Goal: Understand process/instructions

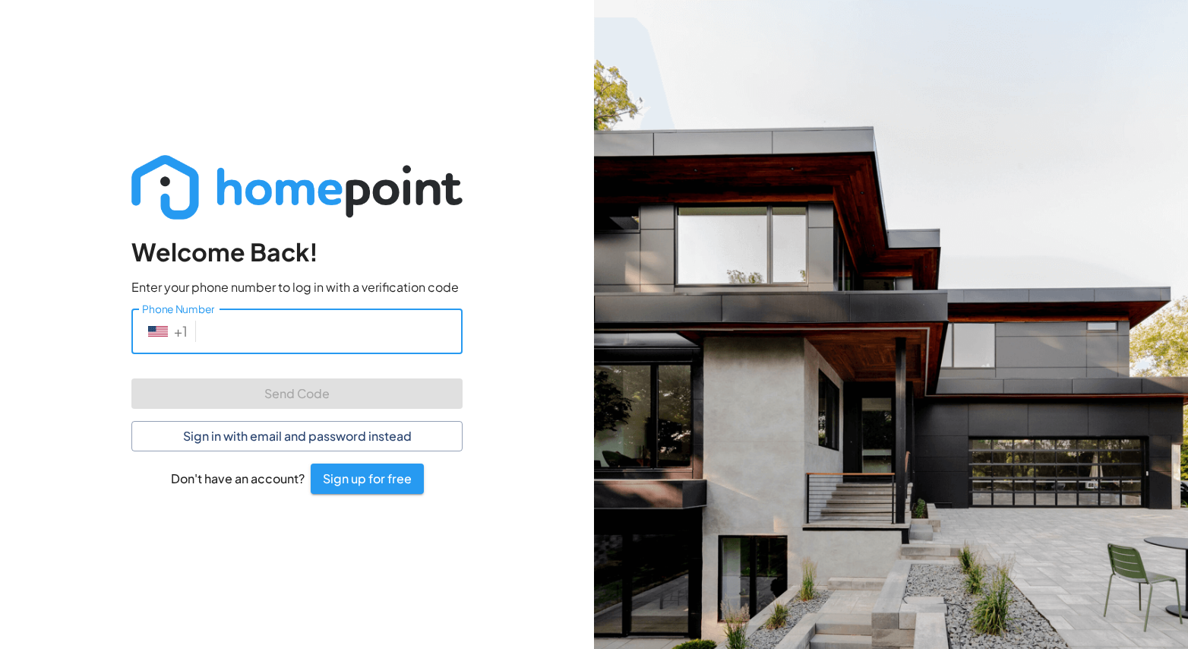
click at [331, 339] on input "Phone Number" at bounding box center [332, 330] width 261 height 45
type input "[PHONE_NUMBER]"
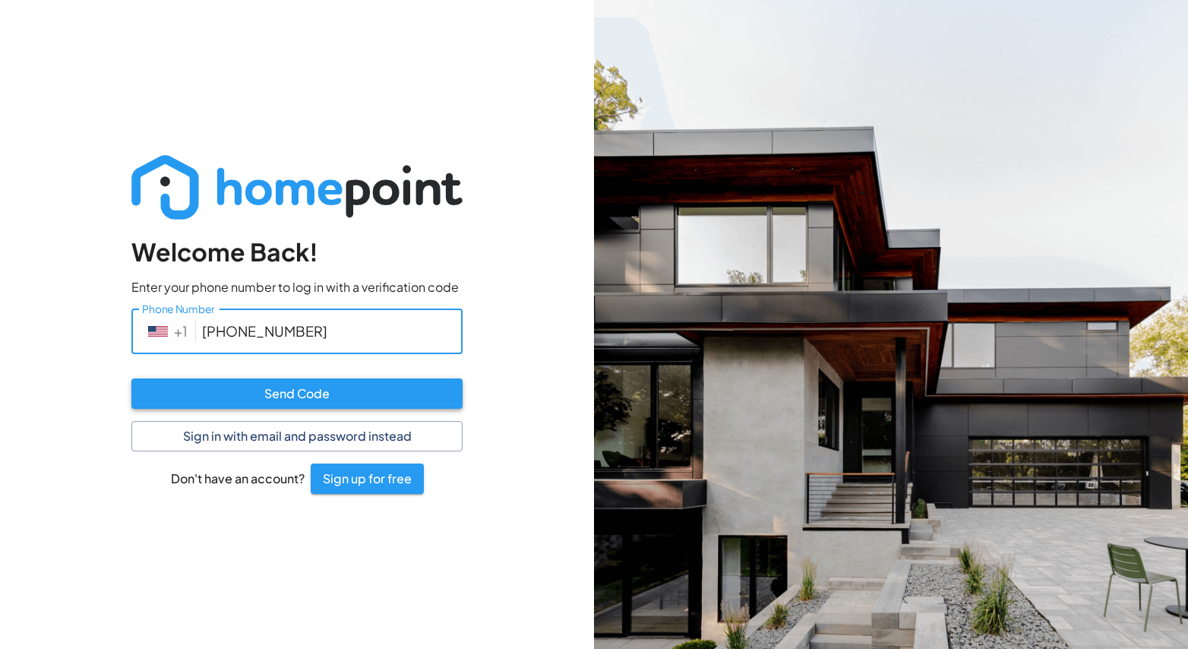
click at [277, 387] on button "Send Code" at bounding box center [296, 393] width 331 height 30
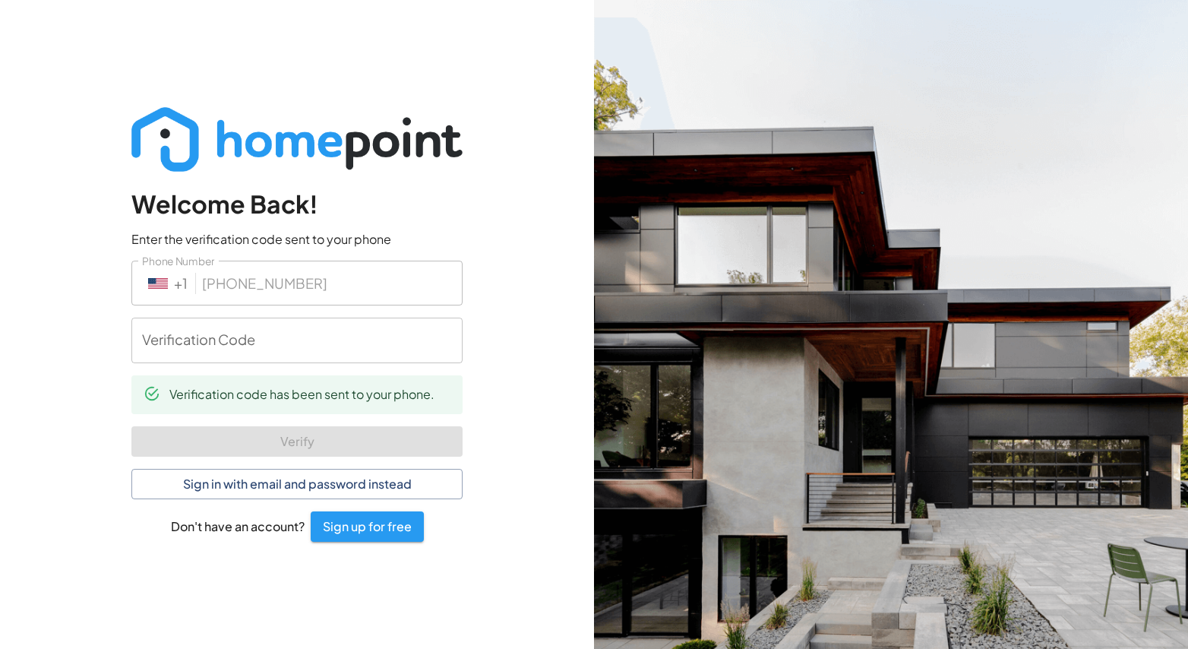
click at [294, 342] on input "Verification Code" at bounding box center [296, 340] width 331 height 45
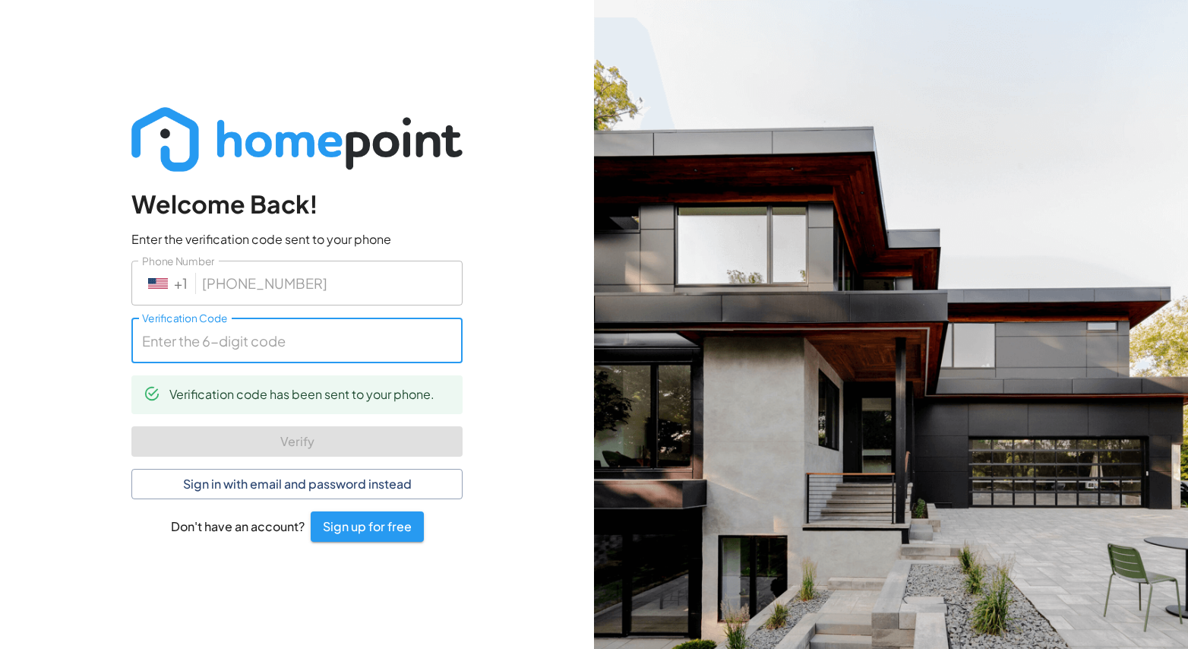
click at [286, 343] on input "Verification Code" at bounding box center [296, 340] width 331 height 45
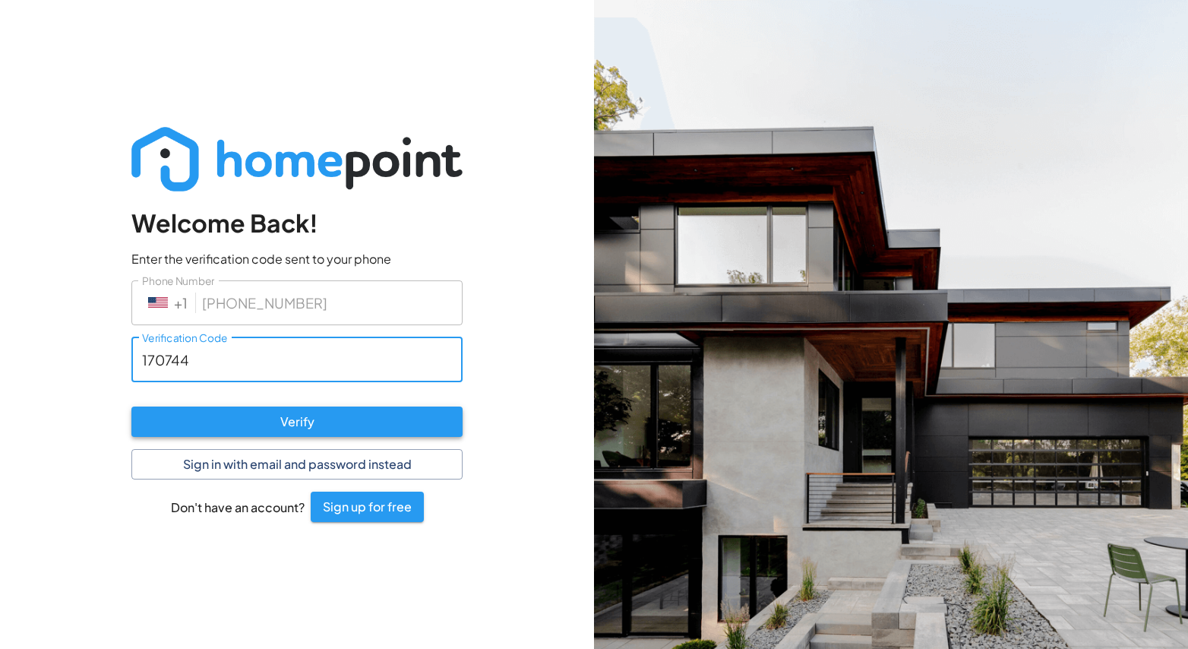
type input "170744"
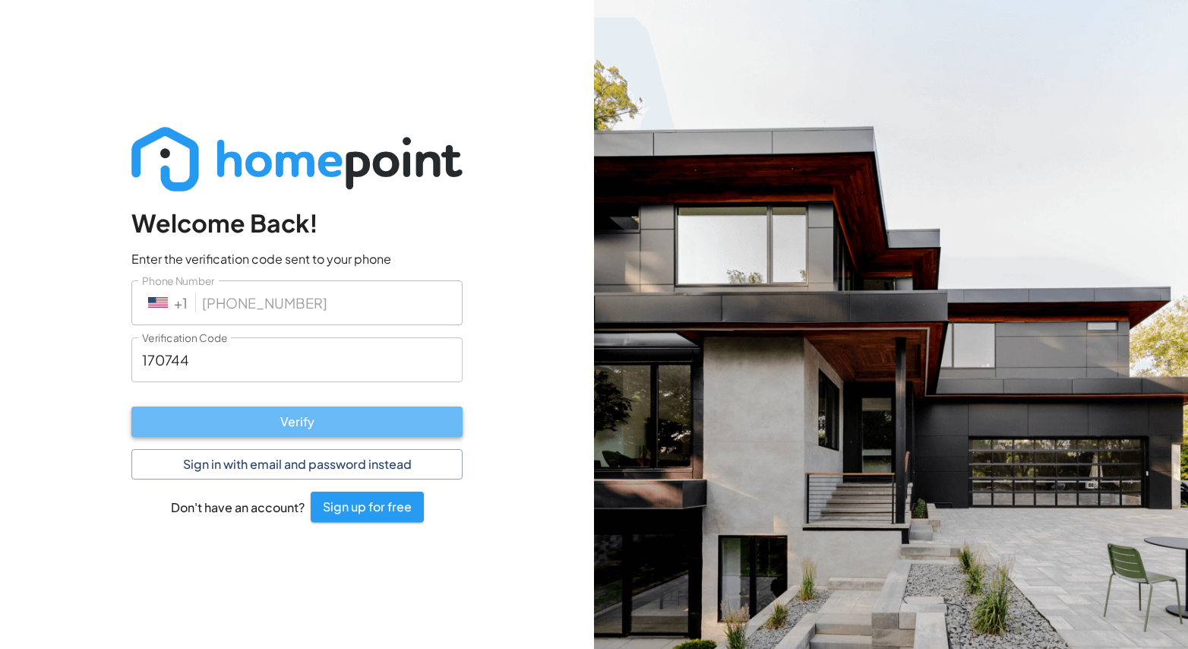
click at [250, 425] on button "Verify" at bounding box center [296, 421] width 331 height 30
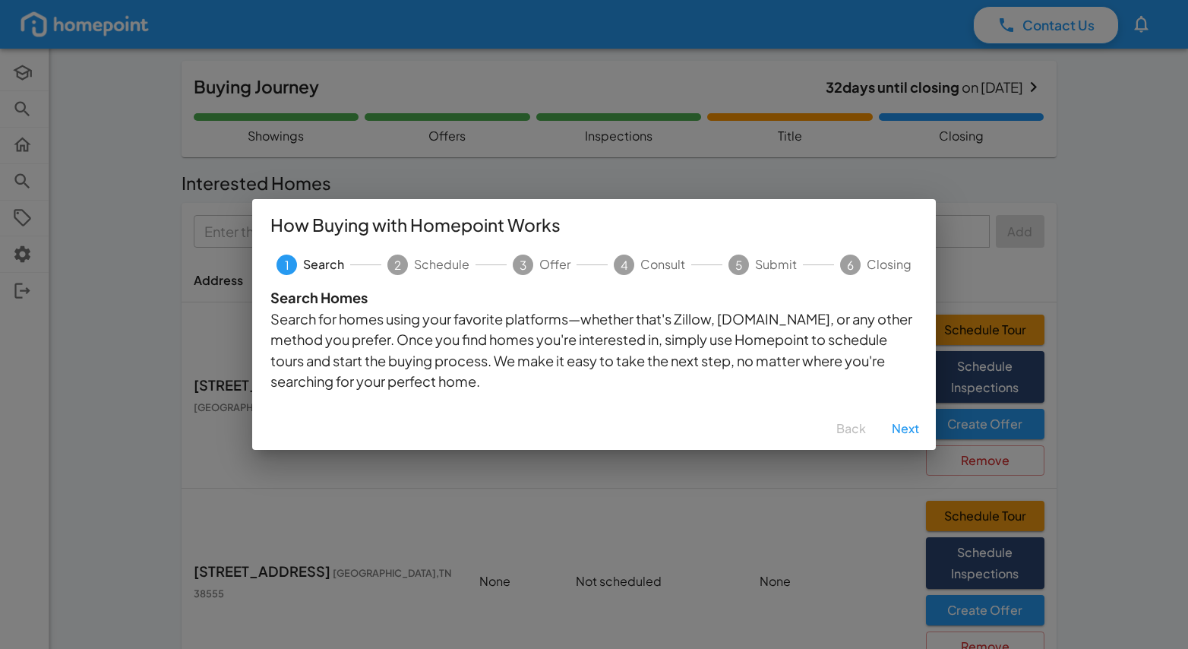
click at [900, 425] on button "Next" at bounding box center [905, 428] width 49 height 30
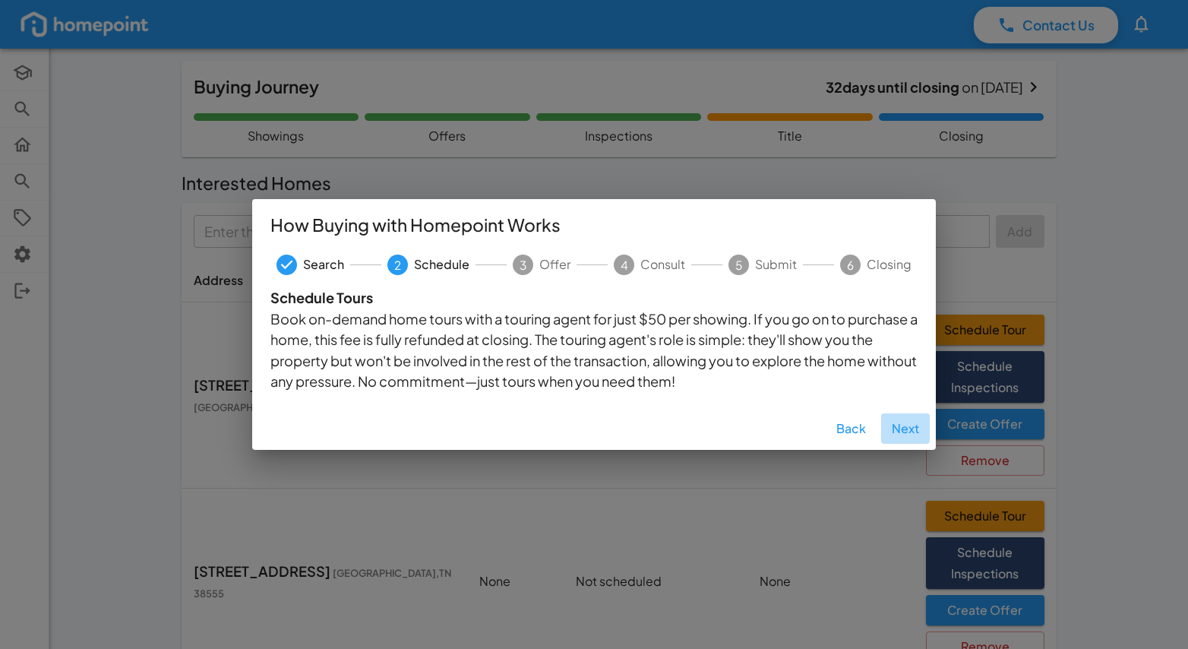
click at [904, 425] on button "Next" at bounding box center [905, 428] width 49 height 30
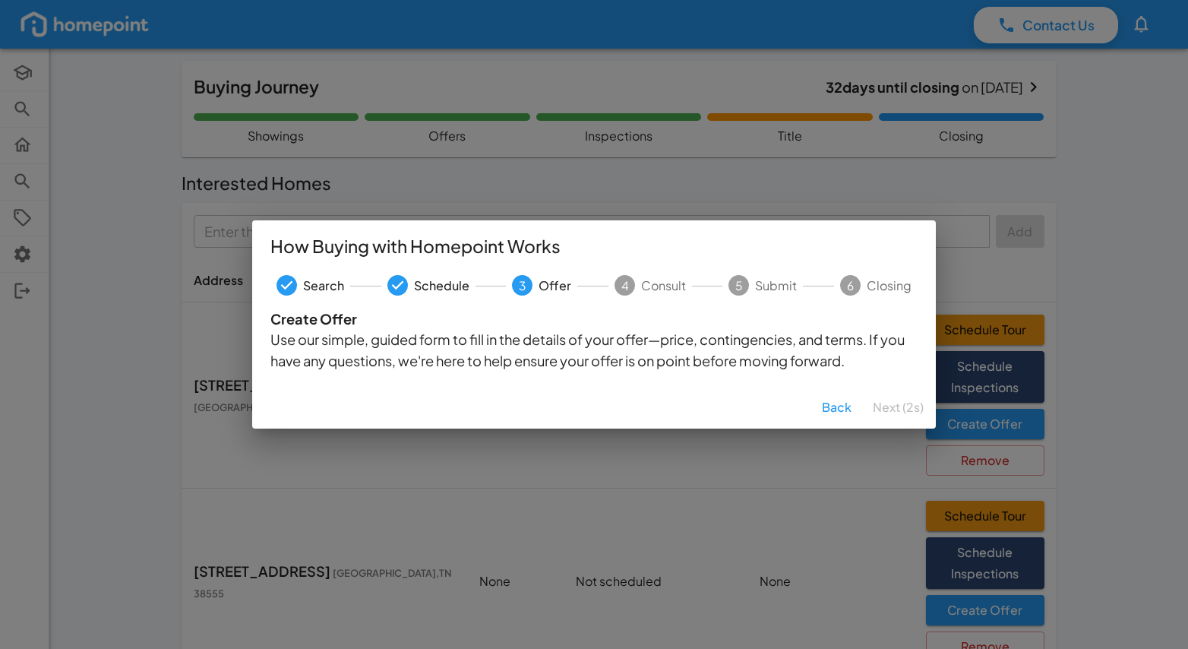
click at [1077, 399] on div "How Buying with Homepoint Works Search Schedule 3 Offer 4 Consult 5 Submit 6 Cl…" at bounding box center [594, 324] width 1188 height 649
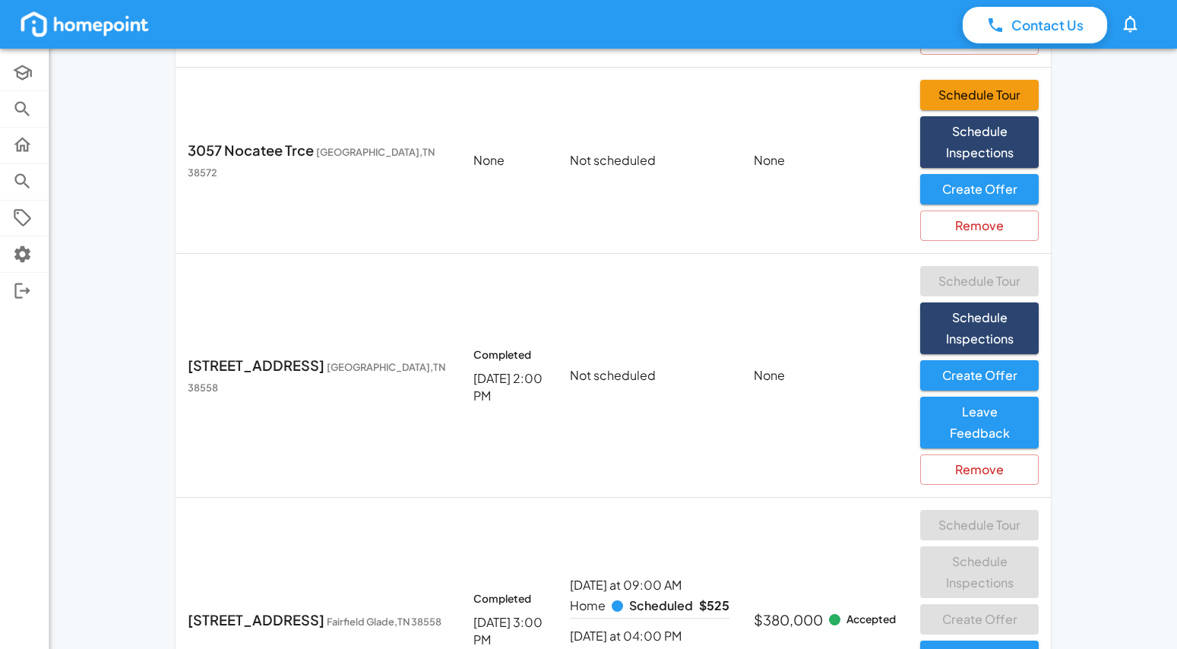
scroll to position [880, 0]
